Goal: Find contact information: Find contact information

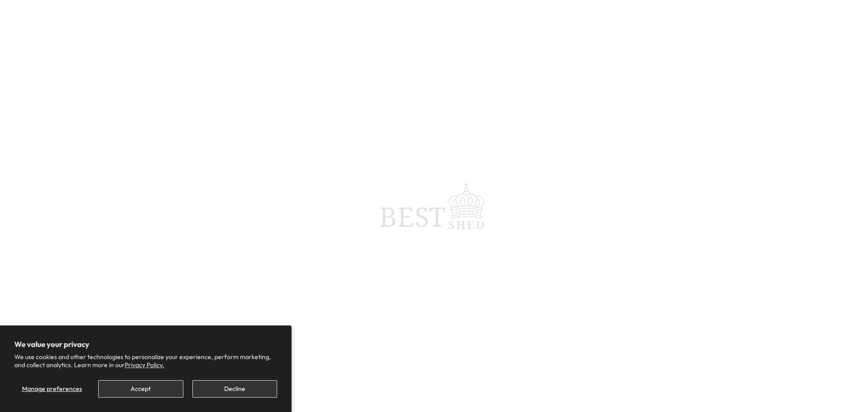
scroll to position [238, 0]
click at [144, 390] on button "Accept" at bounding box center [140, 388] width 85 height 17
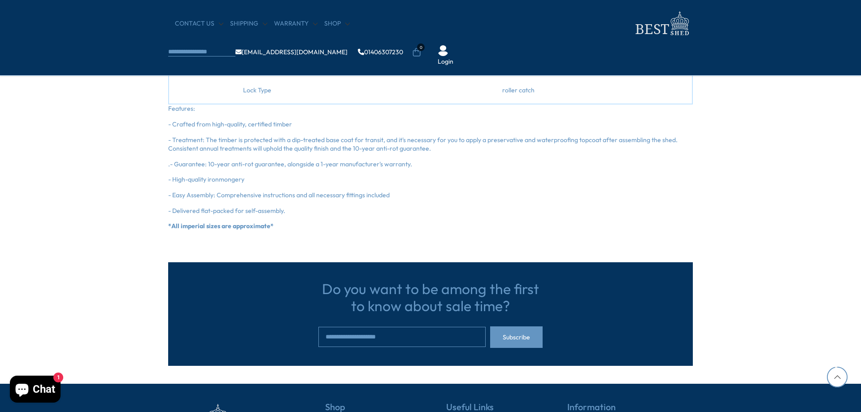
scroll to position [1306, 0]
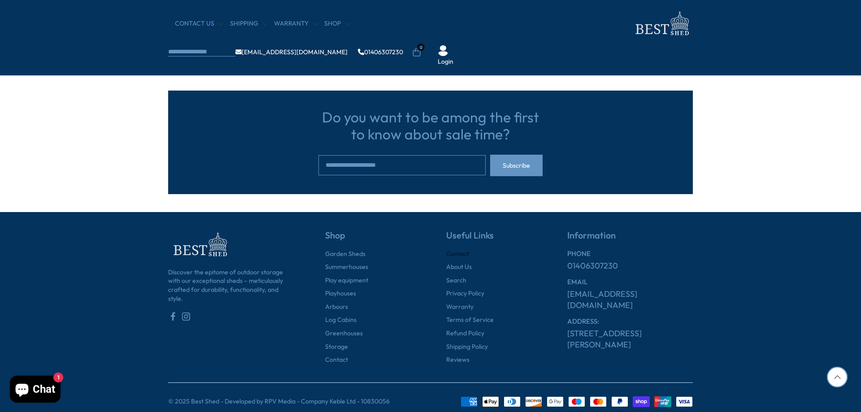
click at [453, 250] on link "Contact" at bounding box center [457, 254] width 23 height 9
